Goal: Find specific page/section: Find specific page/section

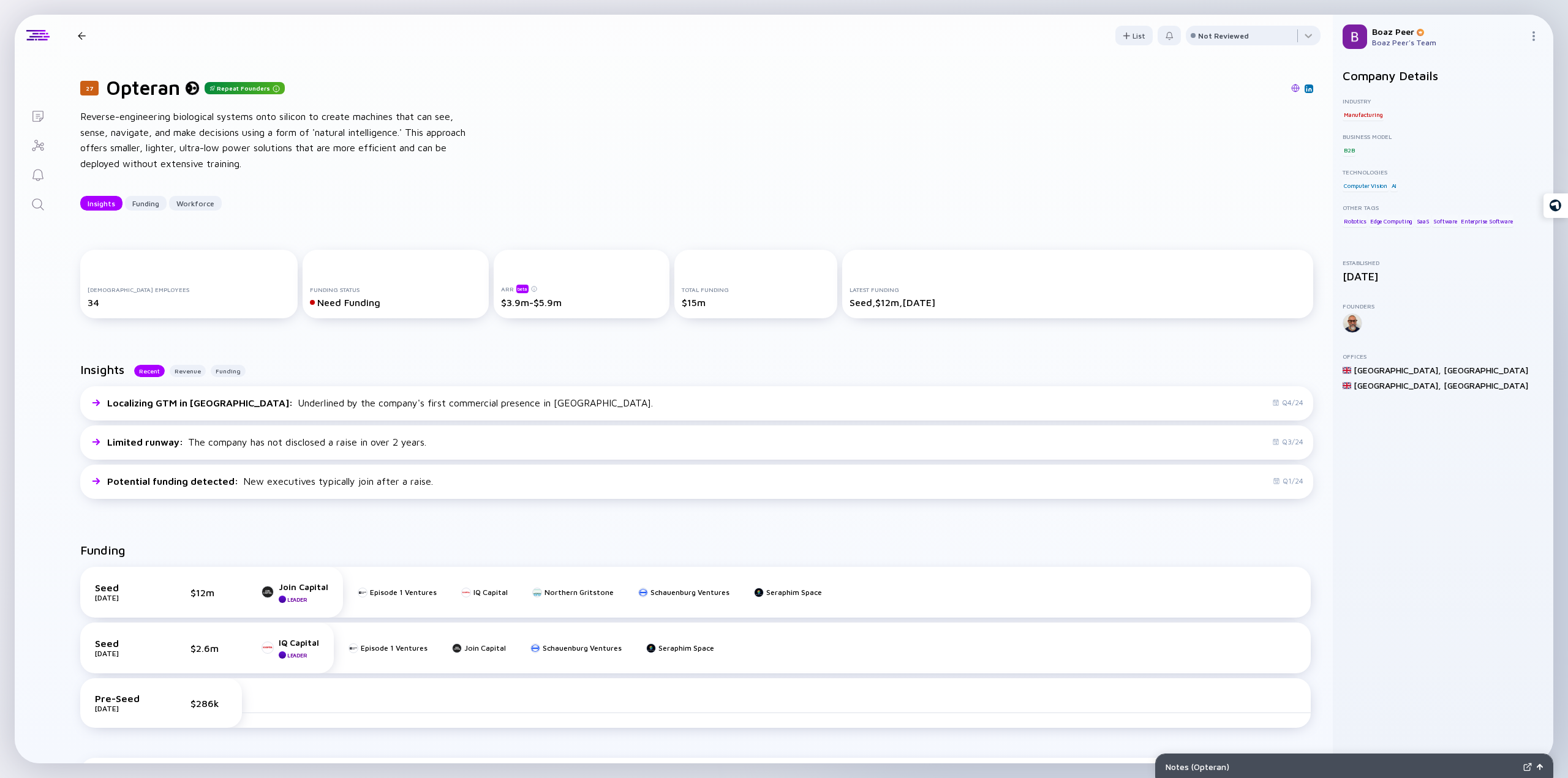
click at [35, 202] on icon "Search" at bounding box center [37, 204] width 15 height 15
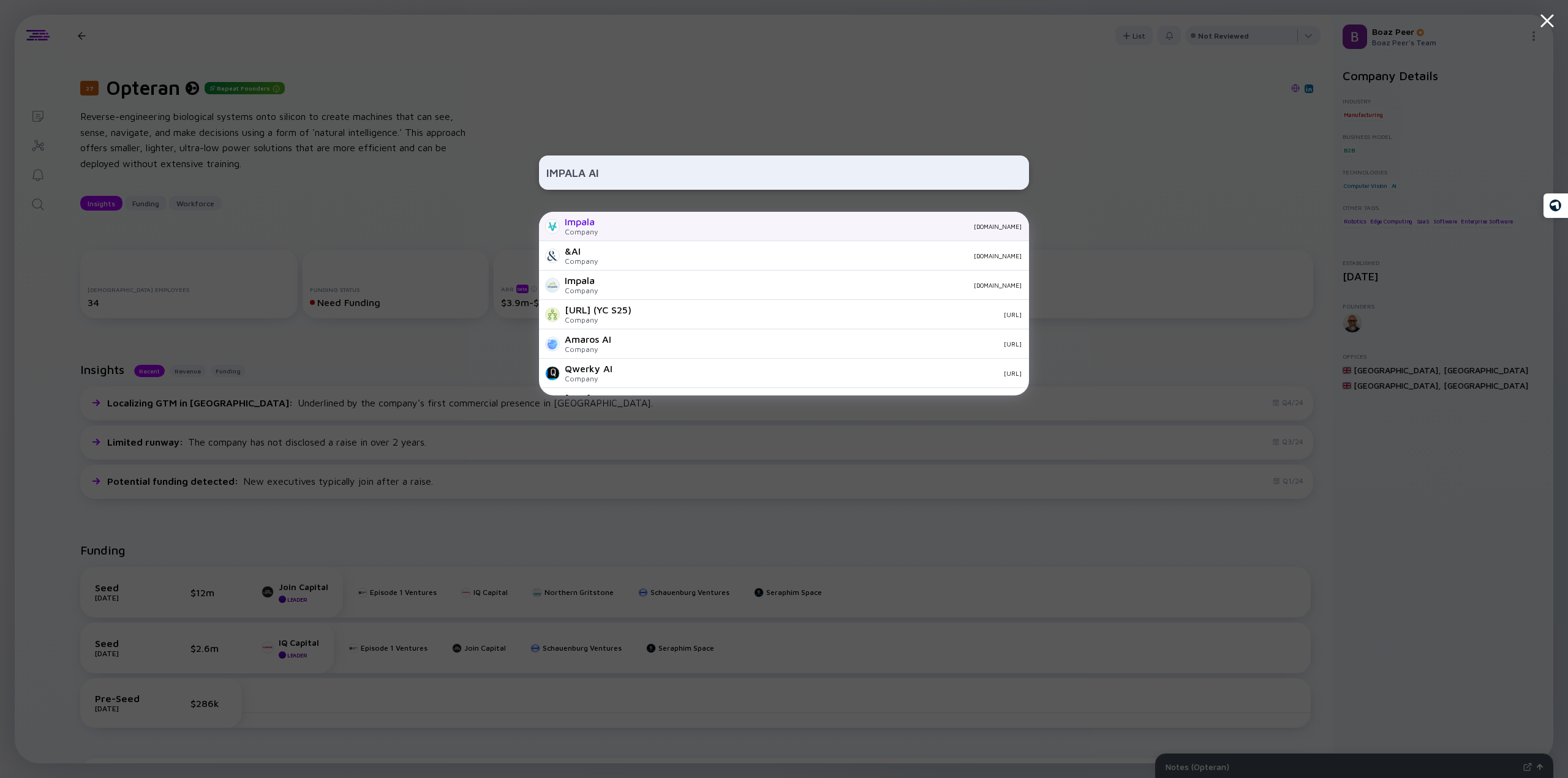
type input "IMPALA AI"
click at [608, 232] on div "Impala Company impala.travel" at bounding box center [784, 227] width 490 height 29
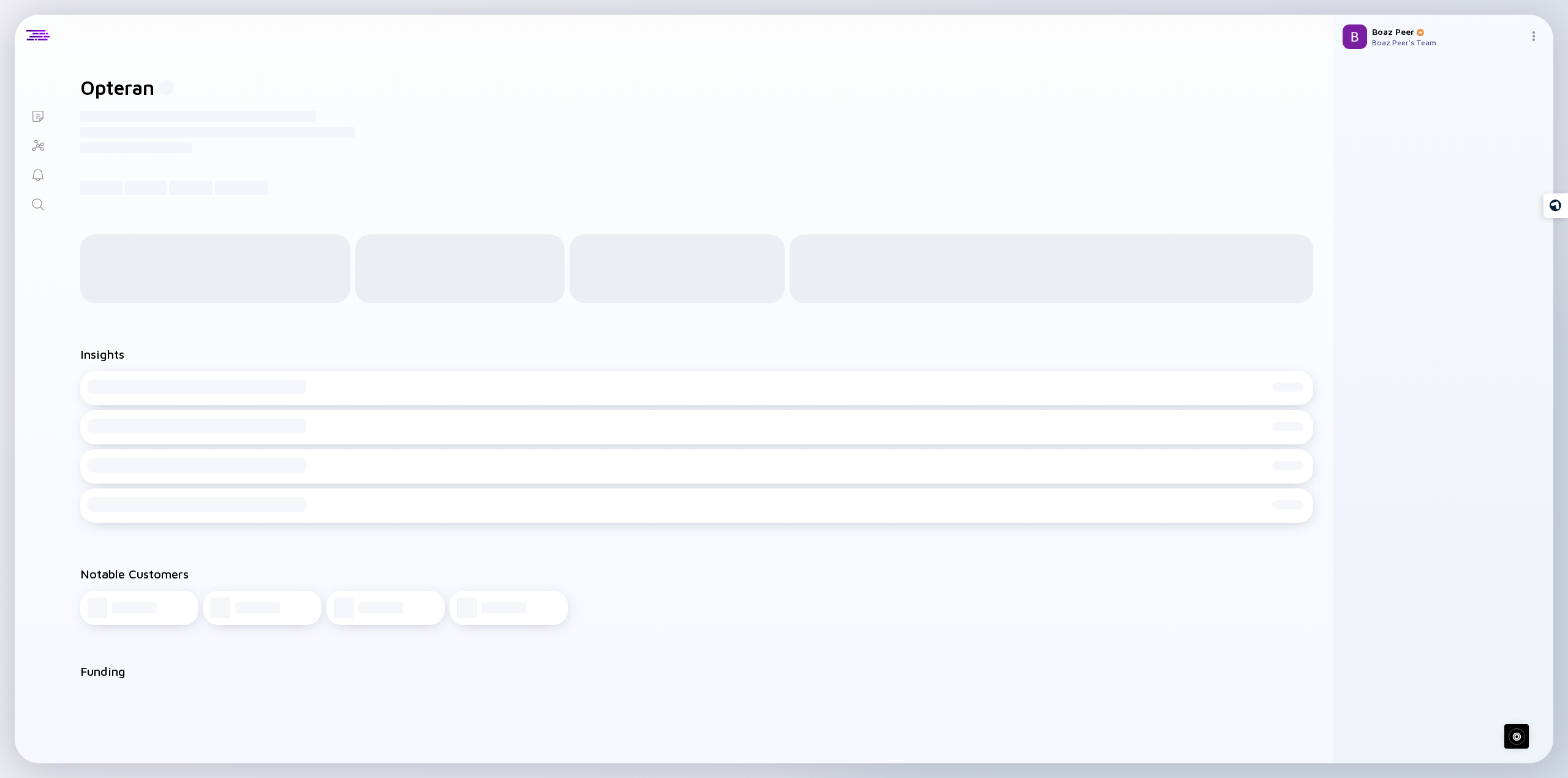
click at [37, 198] on icon "Search" at bounding box center [37, 204] width 15 height 15
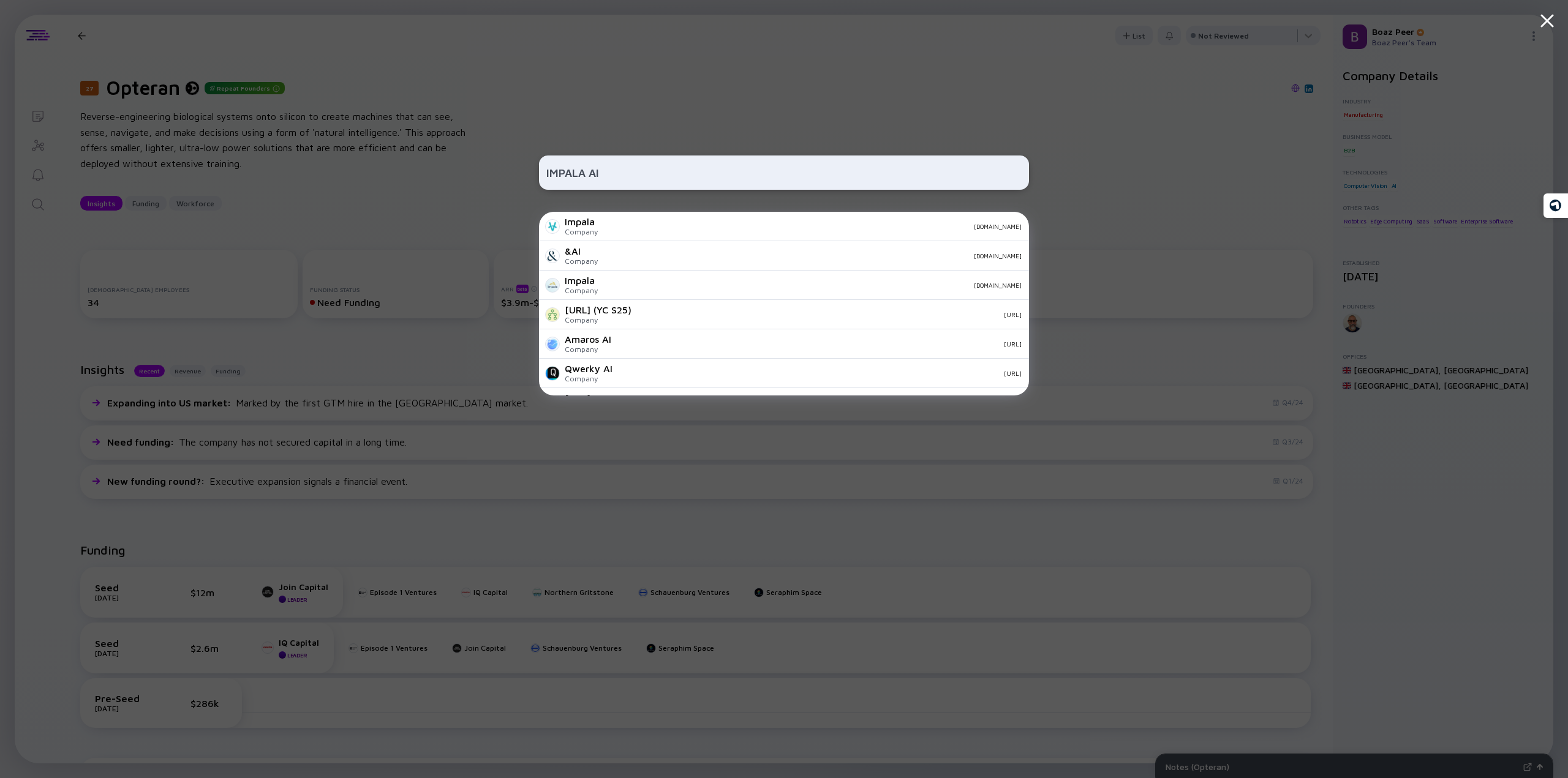
type input "IMPALA AI"
drag, startPoint x: 627, startPoint y: 163, endPoint x: 400, endPoint y: 147, distance: 227.6
click at [400, 147] on div "IMPALA AI Impala Company impala.travel &AI Company tryandai.com Impala Company …" at bounding box center [784, 389] width 1568 height 778
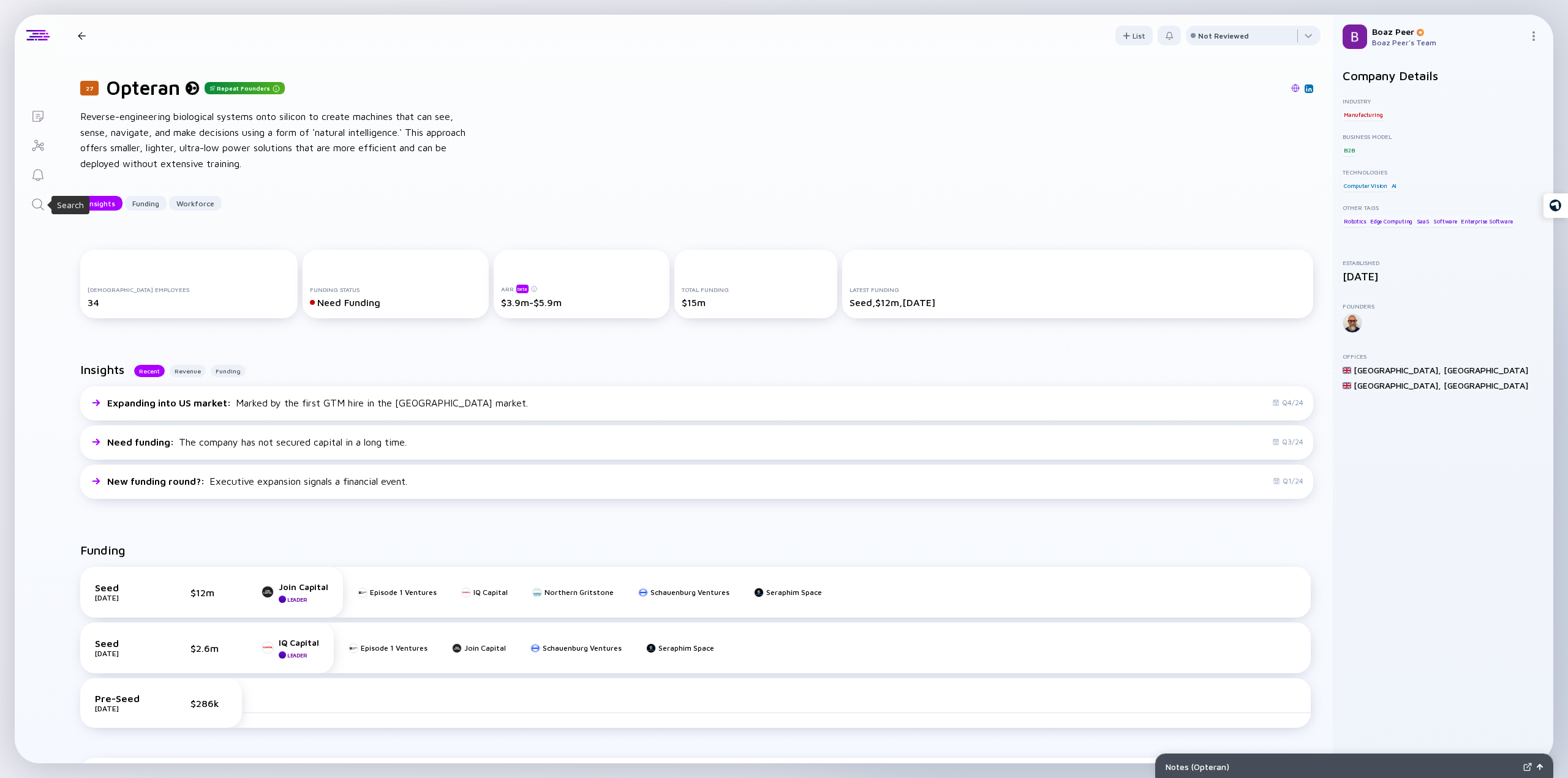
click at [35, 208] on icon "Search" at bounding box center [37, 204] width 15 height 15
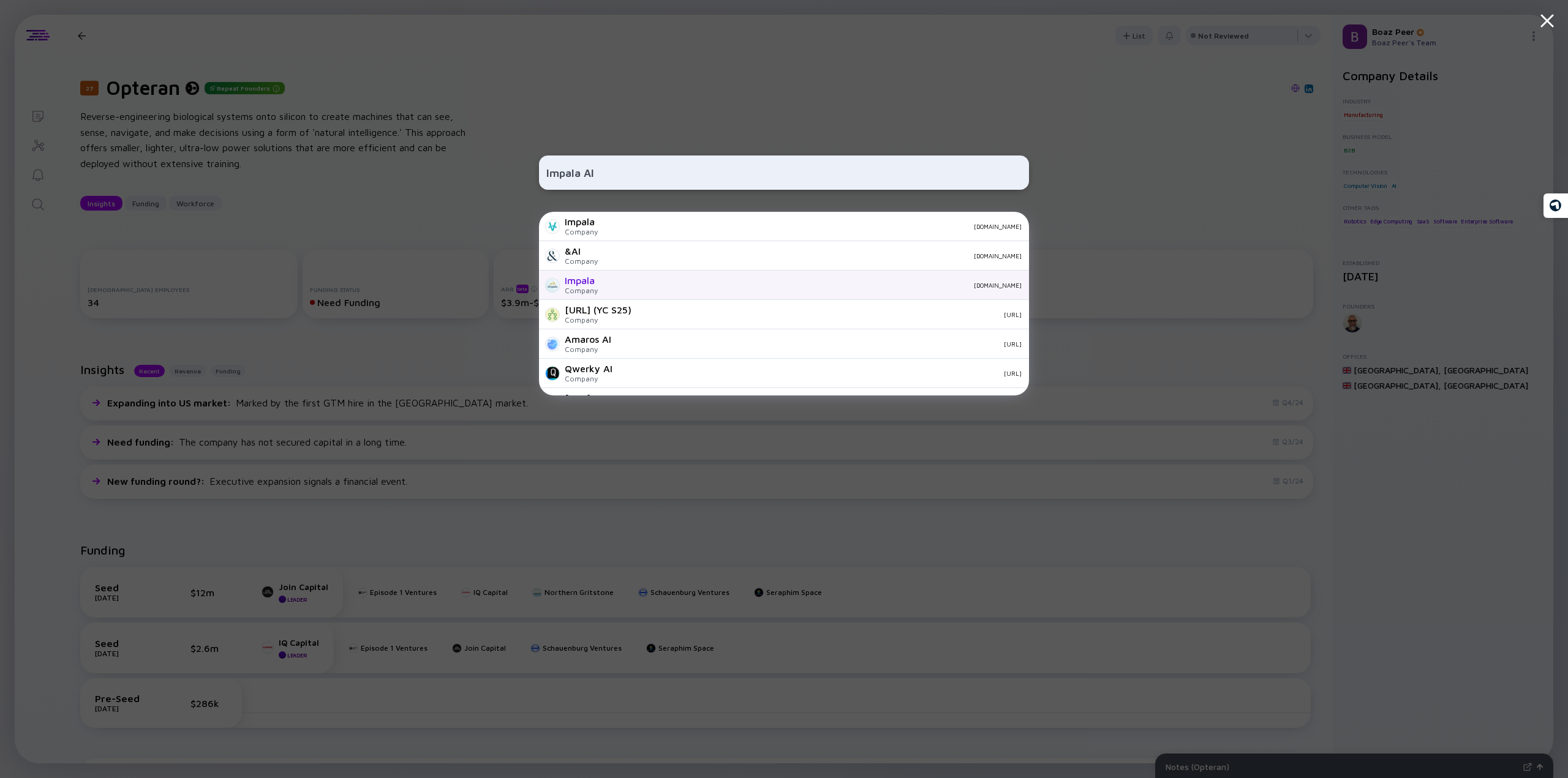
type input "Impala AI"
click at [615, 287] on div "impala.digital" at bounding box center [815, 285] width 414 height 8
